Goal: Obtain resource: Download file/media

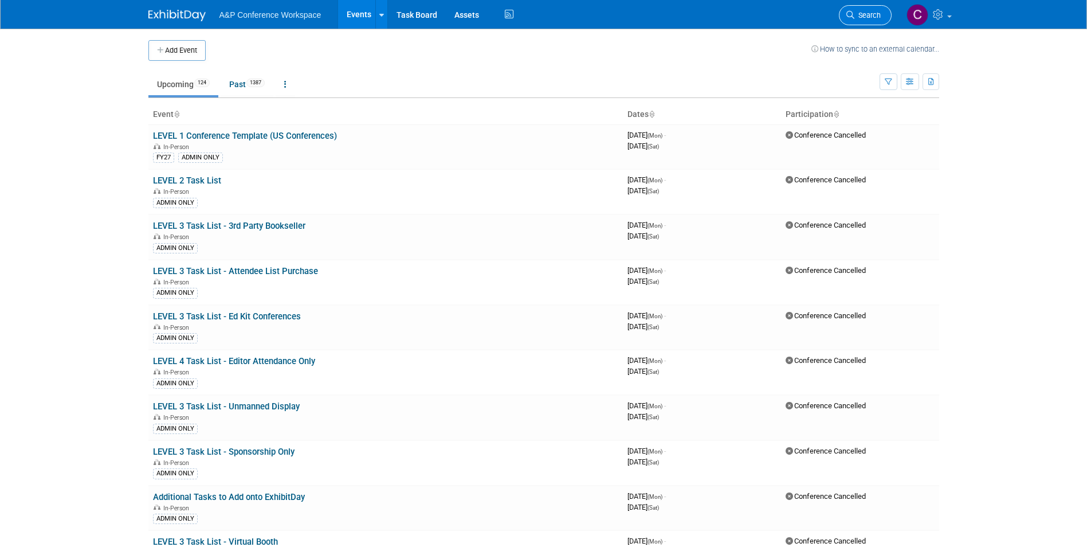
click at [868, 15] on span "Search" at bounding box center [867, 15] width 26 height 9
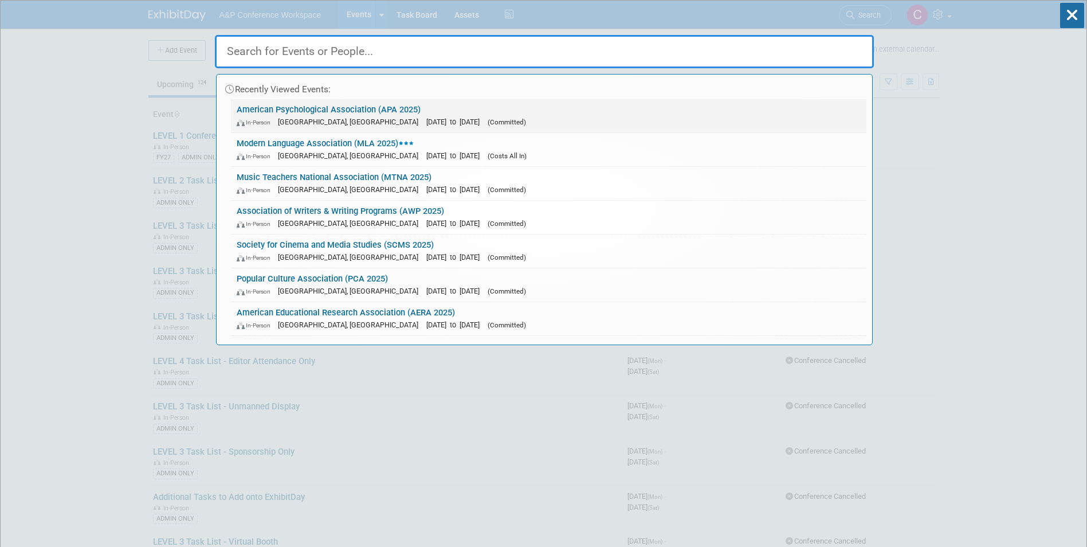
click at [328, 110] on link "American Psychological Association (APA 2025) In-Person [GEOGRAPHIC_DATA], [GEO…" at bounding box center [548, 115] width 635 height 33
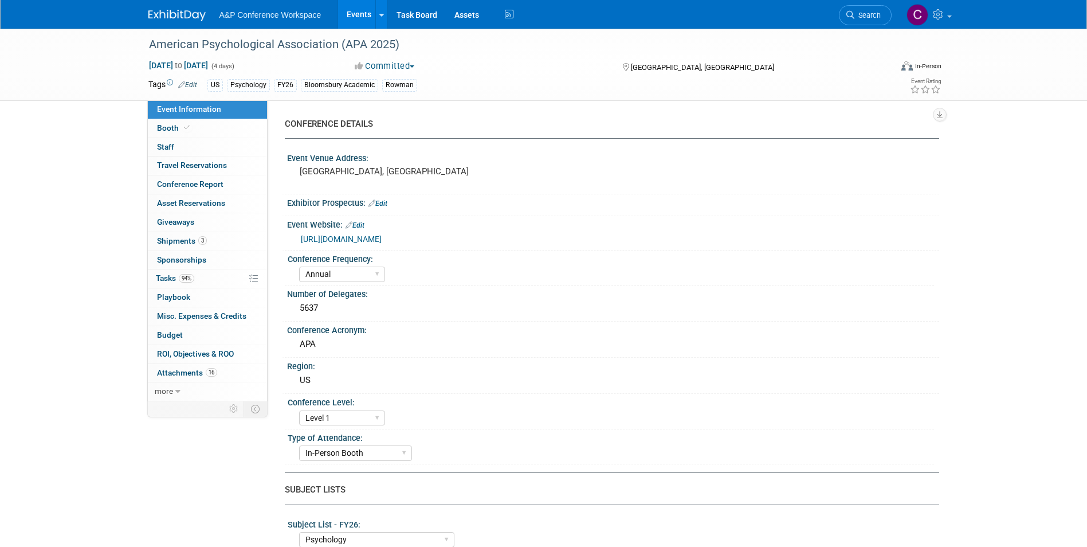
select select "Annual"
select select "Level 1"
select select "In-Person Booth"
select select "Psychology"
select select "Bloomsbury Academic"
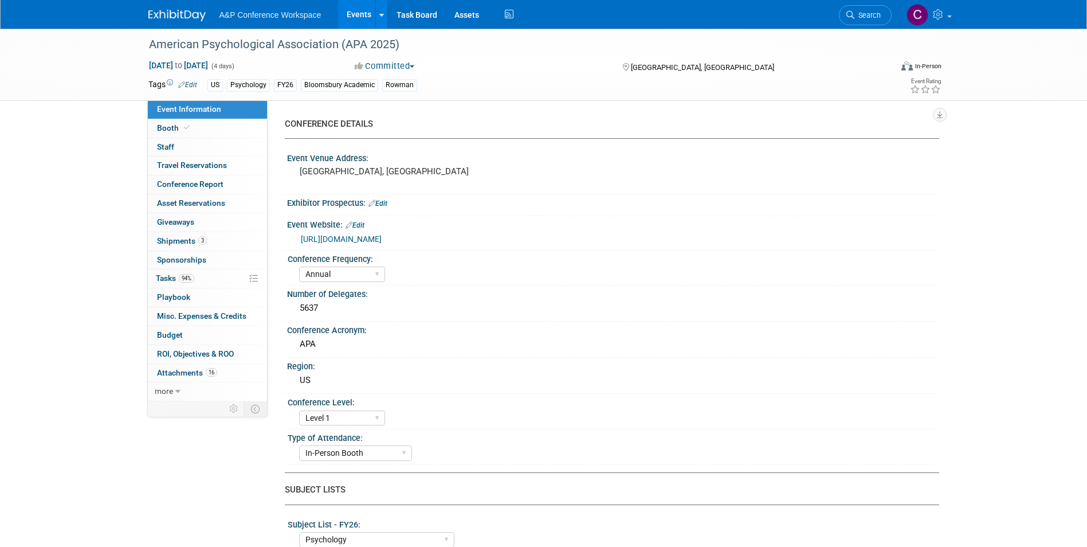
select select "Amanda Oney"
select select "Helen Jackson"
select select "Amy Suratia"
select select "Networking/Commissioning"
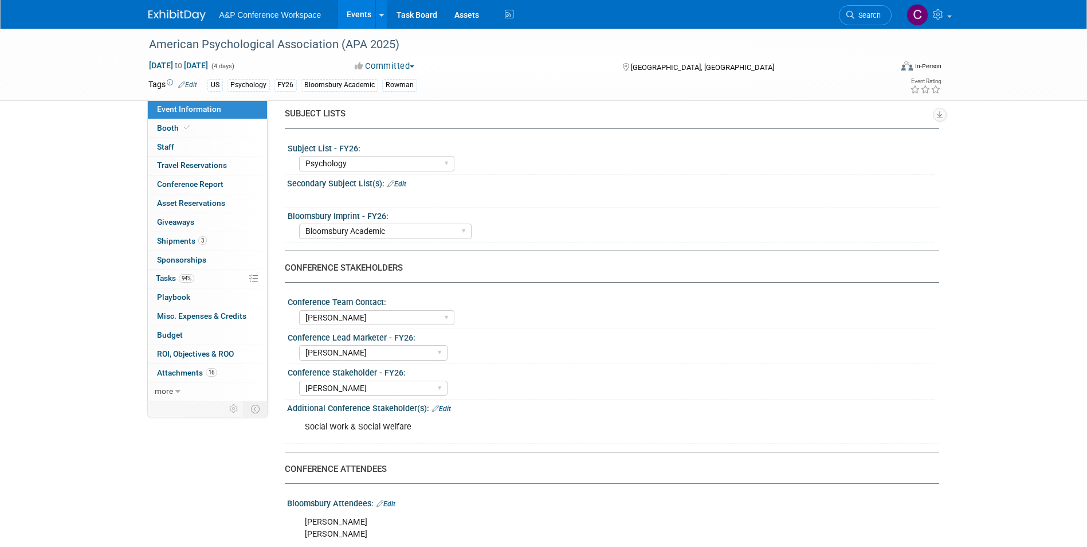
scroll to position [401, 0]
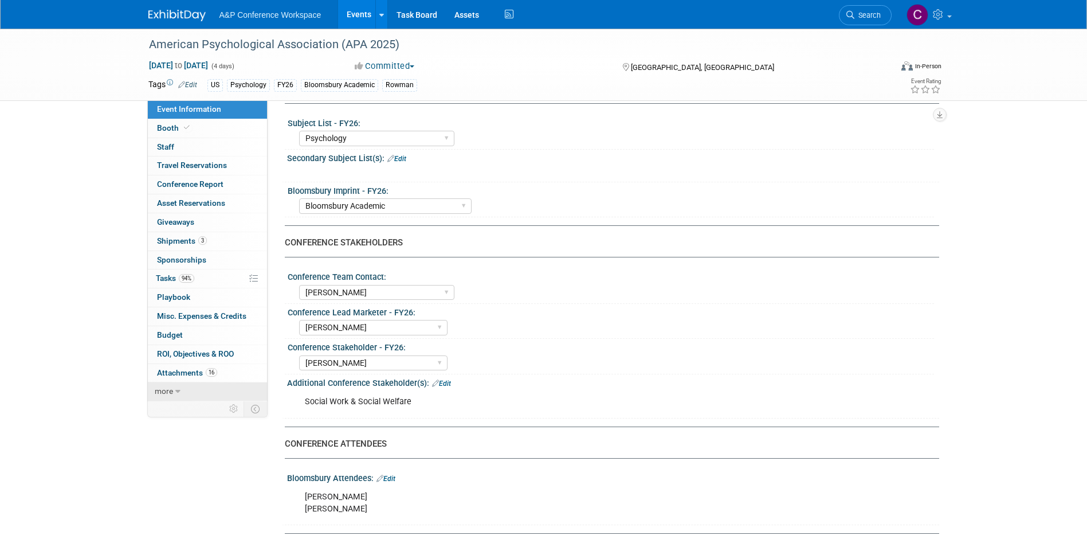
click at [174, 392] on link "more" at bounding box center [207, 391] width 119 height 18
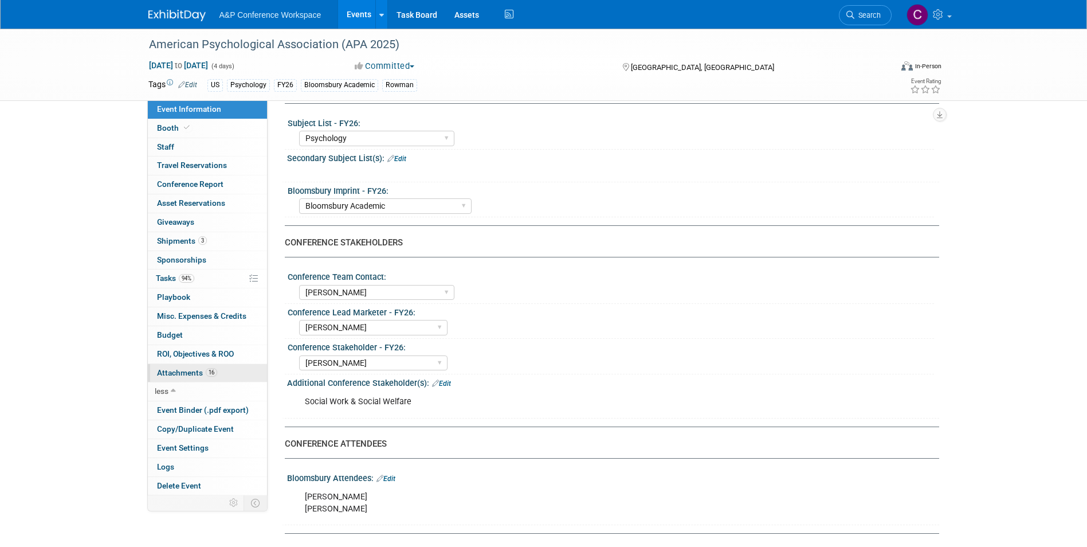
click at [188, 372] on span "Attachments 16" at bounding box center [187, 372] width 60 height 9
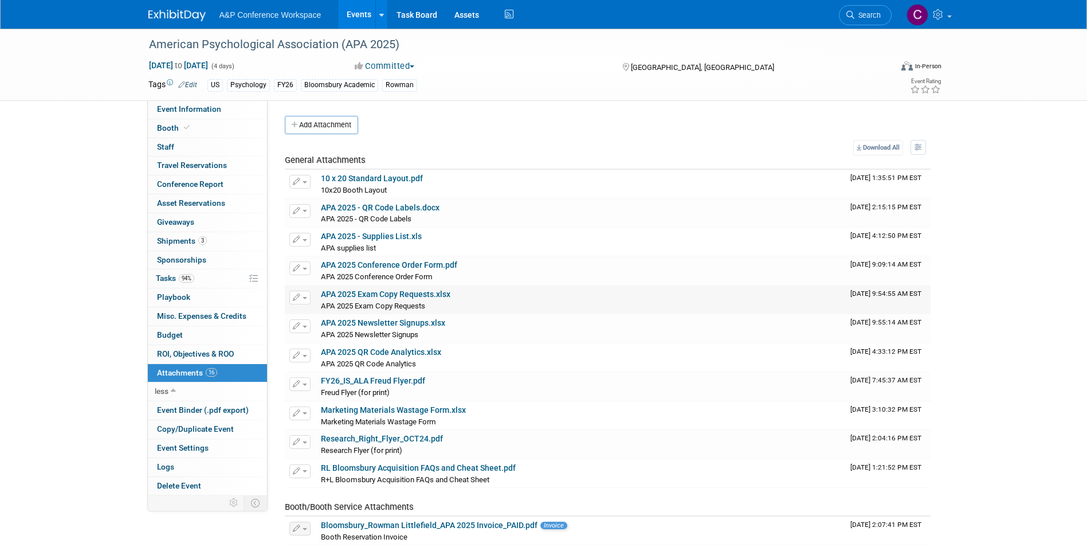
click at [403, 296] on link "APA 2025 Exam Copy Requests.xlsx" at bounding box center [385, 293] width 129 height 9
